Goal: Task Accomplishment & Management: Manage account settings

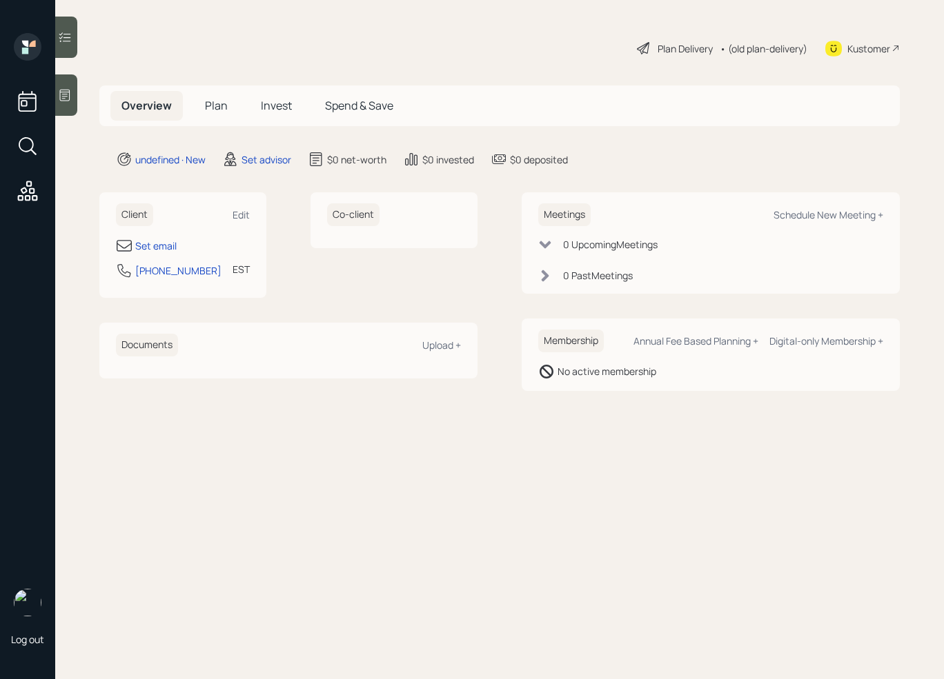
click at [68, 99] on icon at bounding box center [65, 95] width 14 height 14
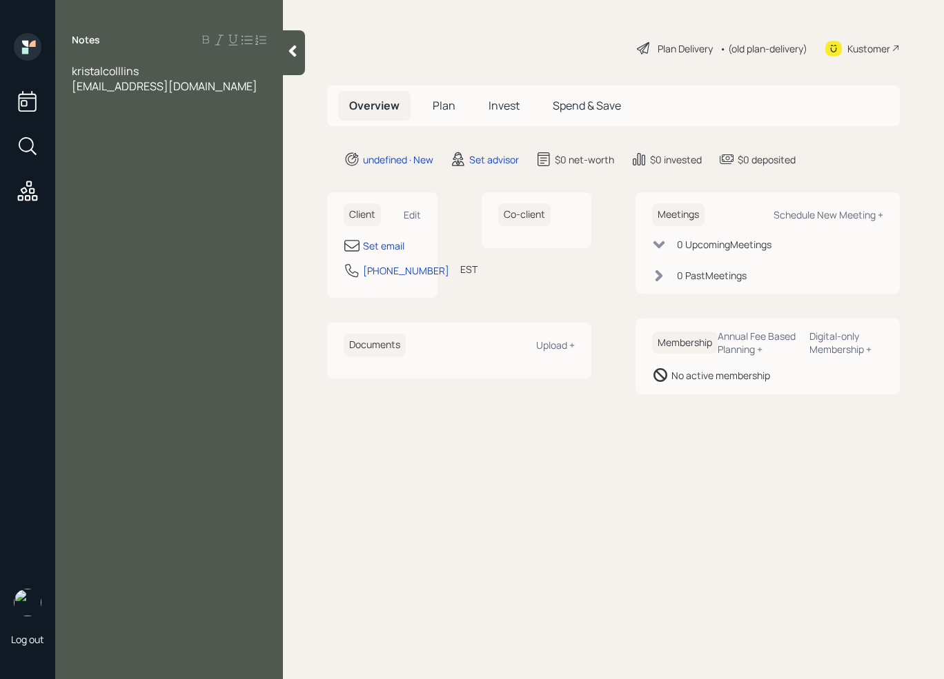
click at [104, 73] on span "kristalcolllins" at bounding box center [105, 70] width 67 height 15
click at [386, 248] on div "Set email" at bounding box center [383, 246] width 41 height 14
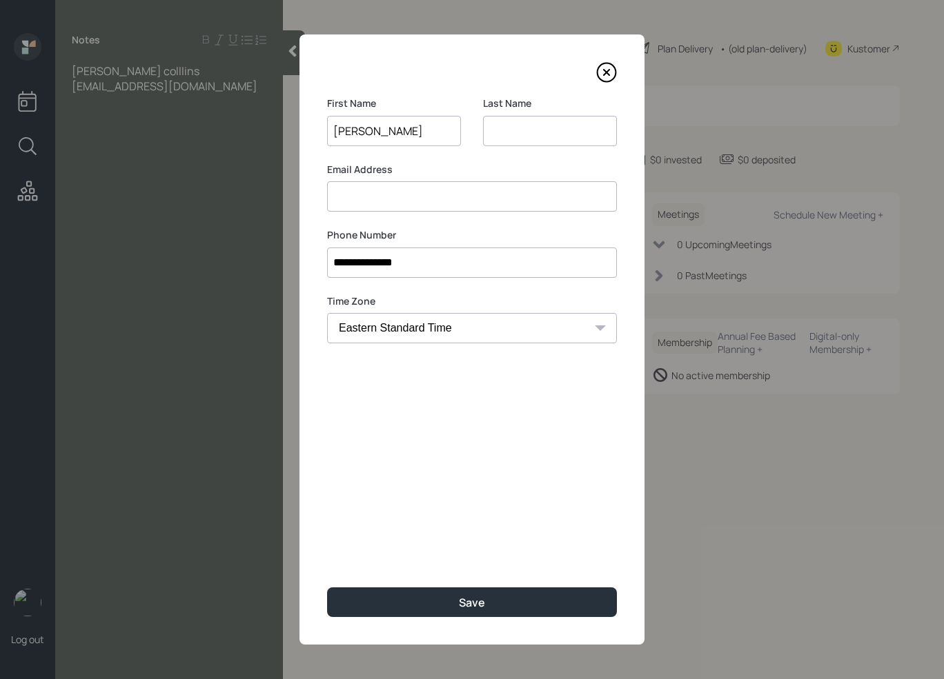
type input "[PERSON_NAME]"
click at [557, 135] on input at bounding box center [550, 131] width 134 height 30
type input "[PERSON_NAME]"
click at [381, 195] on input at bounding box center [472, 196] width 290 height 30
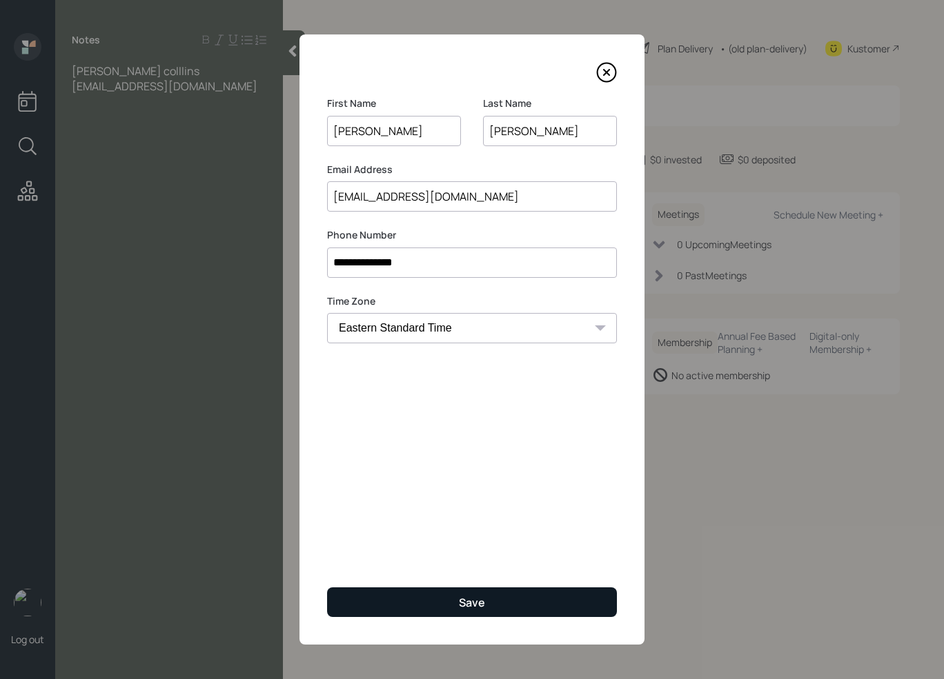
type input "[EMAIL_ADDRESS][DOMAIN_NAME]"
click at [403, 599] on button "Save" at bounding box center [472, 603] width 290 height 30
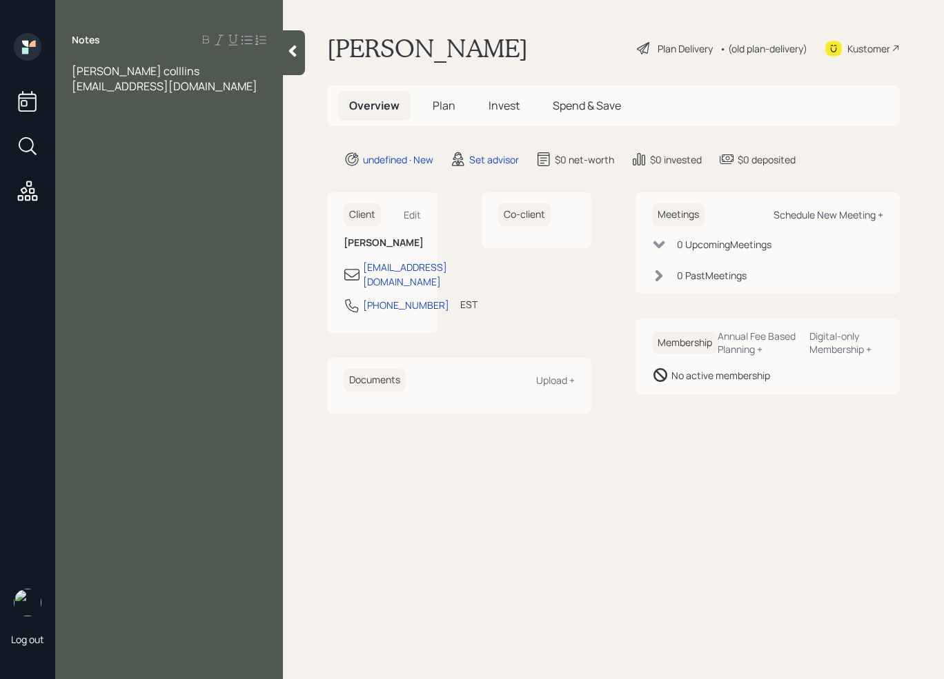
click at [808, 217] on div "Schedule New Meeting +" at bounding box center [828, 214] width 110 height 13
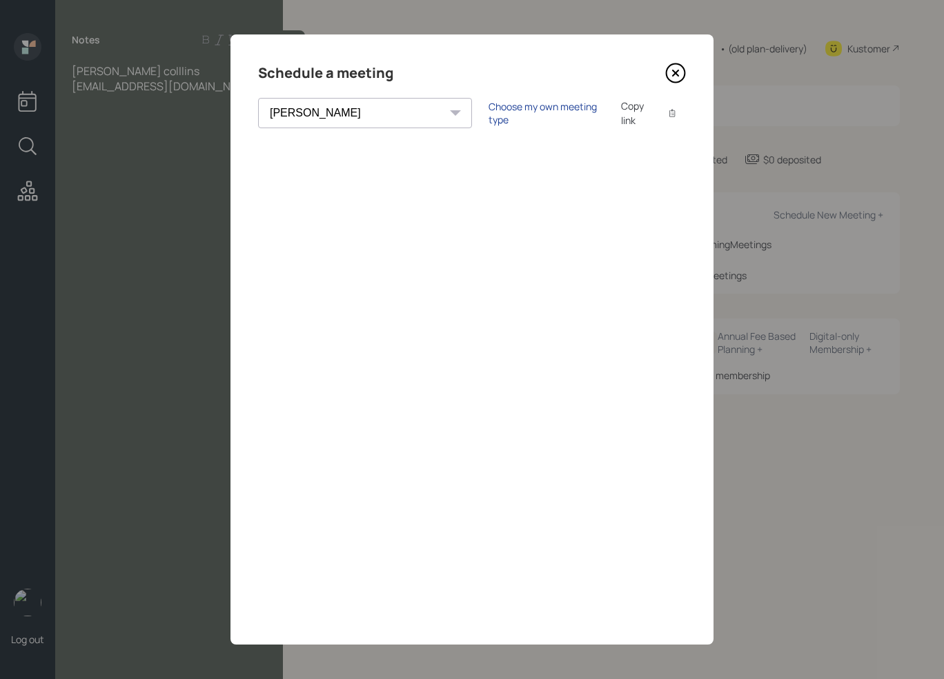
click at [488, 114] on div "Choose my own meeting type" at bounding box center [546, 113] width 116 height 26
click at [357, 113] on div "[PERSON_NAME] [PERSON_NAME] [PERSON_NAME] [PERSON_NAME] [PERSON_NAME] [PERSON_N…" at bounding box center [377, 113] width 238 height 30
click at [320, 113] on select "[PERSON_NAME] [PERSON_NAME] [PERSON_NAME] [PERSON_NAME] [PERSON_NAME] [PERSON_N…" at bounding box center [377, 113] width 238 height 30
select select "7ee11780-4d8a-424a-8367-23e02165f7ba"
click at [678, 77] on icon at bounding box center [675, 73] width 21 height 21
